Goal: Information Seeking & Learning: Check status

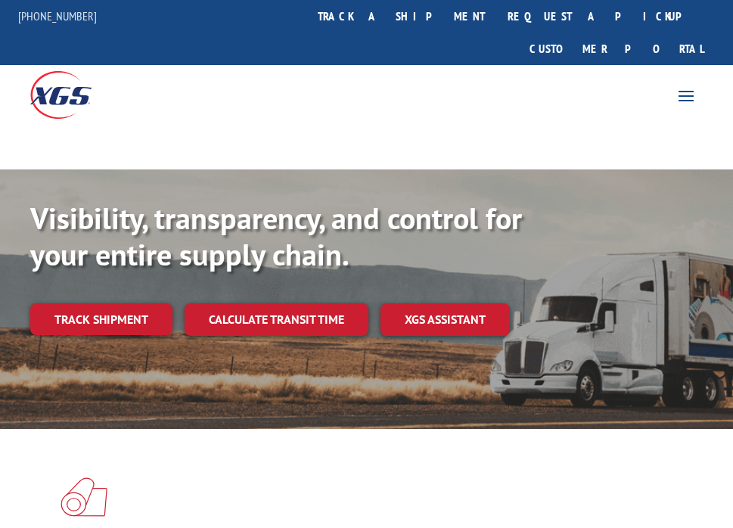
click at [354, 15] on link "track a shipment" at bounding box center [402, 16] width 190 height 33
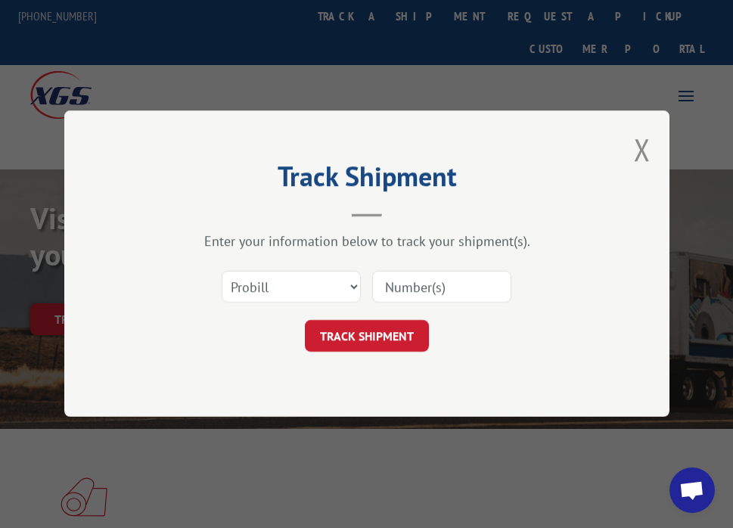
click at [380, 282] on input at bounding box center [441, 288] width 139 height 32
paste input "17617417"
type input "17617417"
click at [383, 328] on button "TRACK SHIPMENT" at bounding box center [367, 337] width 124 height 32
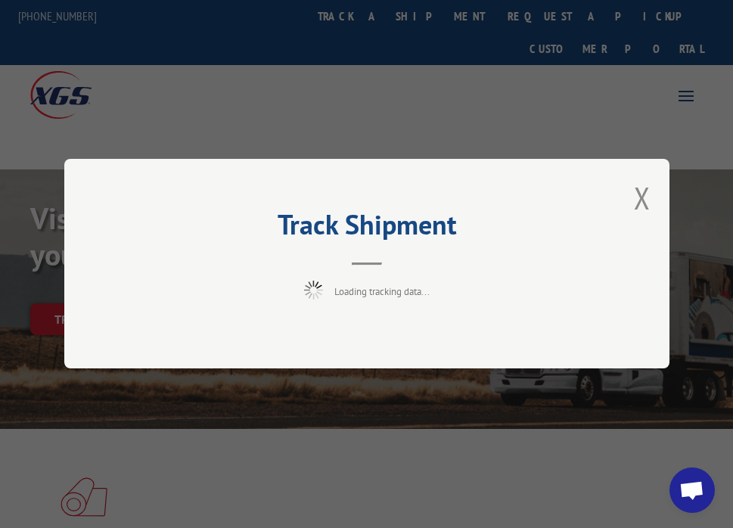
click at [117, 208] on div "Track Shipment Loading tracking data..." at bounding box center [366, 264] width 605 height 210
click at [378, 374] on div "Track Shipment Loading tracking data..." at bounding box center [366, 264] width 733 height 528
click at [325, 374] on div "Track Shipment Loading tracking data..." at bounding box center [366, 264] width 733 height 528
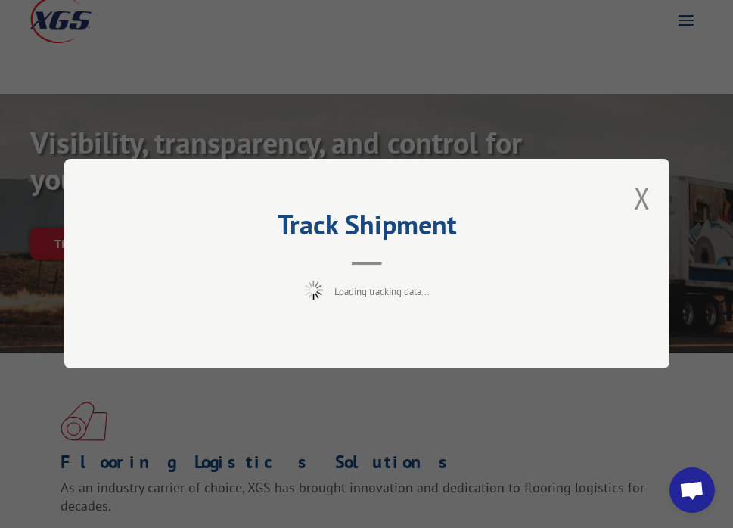
click at [524, 272] on div "Track Shipment Loading tracking data..." at bounding box center [366, 264] width 605 height 210
click at [54, 81] on div "Track Shipment Loading tracking data..." at bounding box center [366, 264] width 733 height 528
click at [626, 190] on div "Track Shipment Request error: No data was found for the specified criteria." at bounding box center [366, 264] width 605 height 210
click at [626, 198] on div "Track Shipment Request error: No data was found for the specified criteria." at bounding box center [366, 264] width 605 height 210
click at [646, 195] on button "Close modal" at bounding box center [642, 198] width 17 height 40
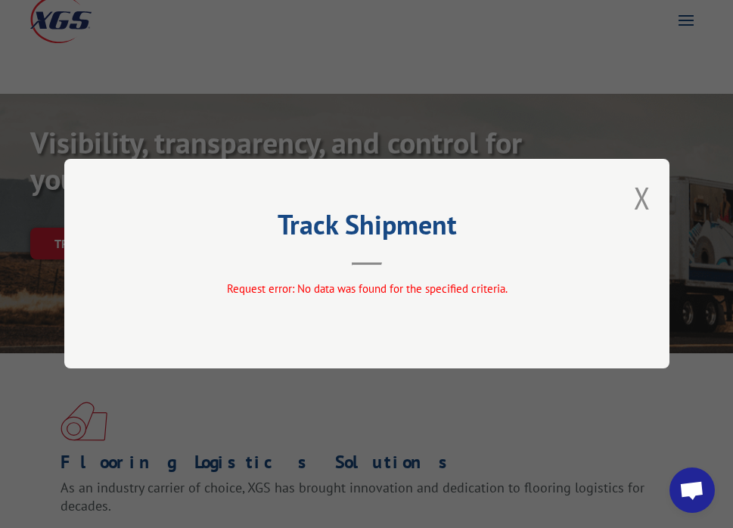
scroll to position [0, 0]
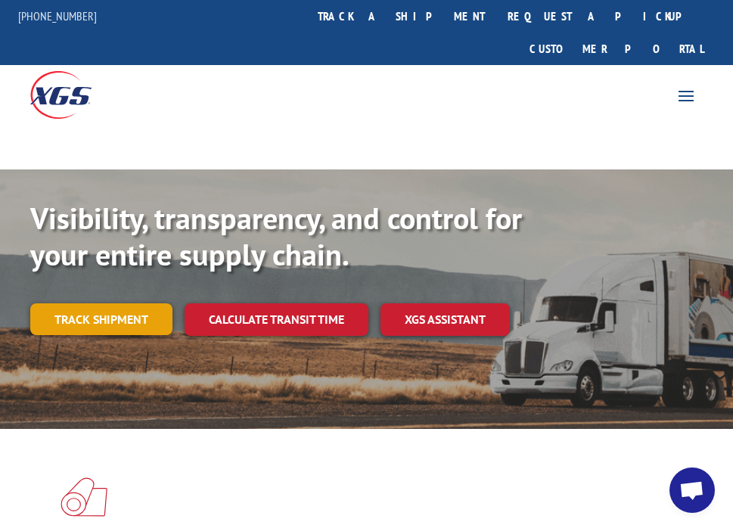
click at [173, 330] on link "Track shipment" at bounding box center [101, 320] width 142 height 32
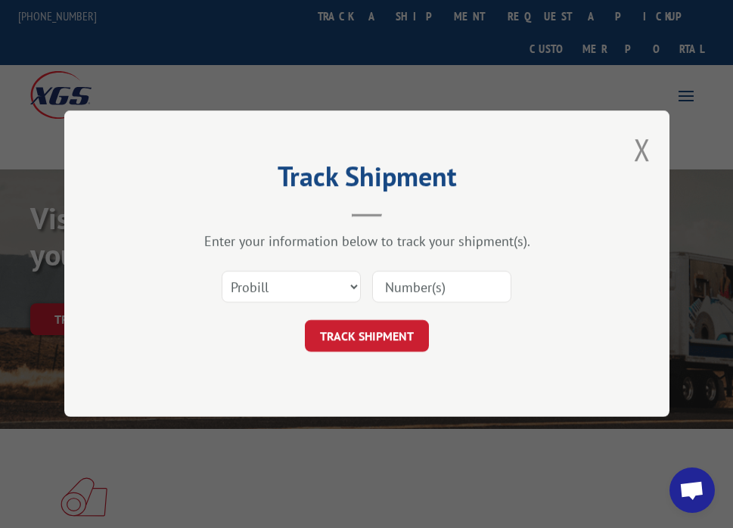
click at [418, 296] on input at bounding box center [441, 288] width 139 height 32
paste input "17617417"
type input "17617417"
click at [382, 330] on button "TRACK SHIPMENT" at bounding box center [367, 337] width 124 height 32
